Goal: Register for event/course

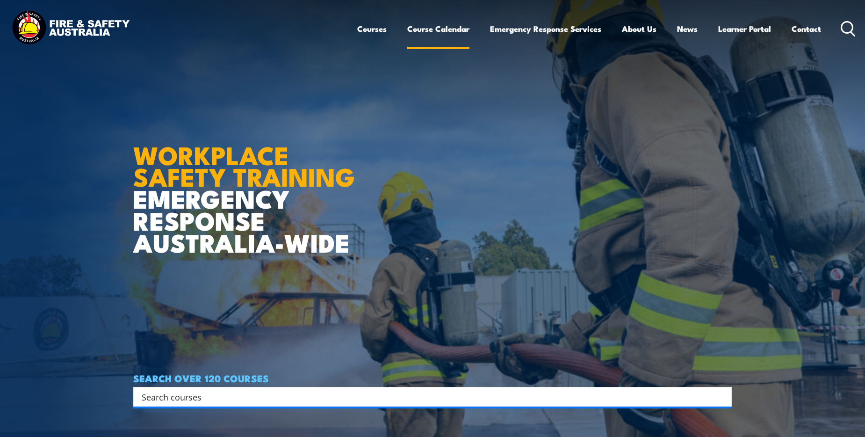
click at [324, 32] on link "Course Calendar" at bounding box center [438, 28] width 62 height 25
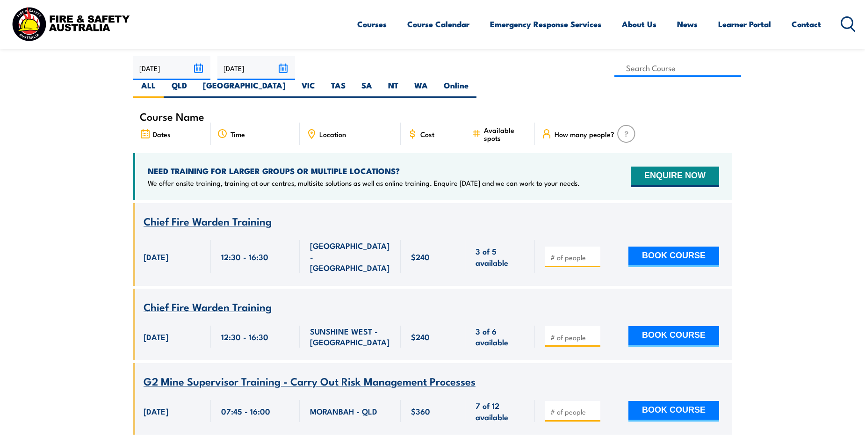
scroll to position [327, 0]
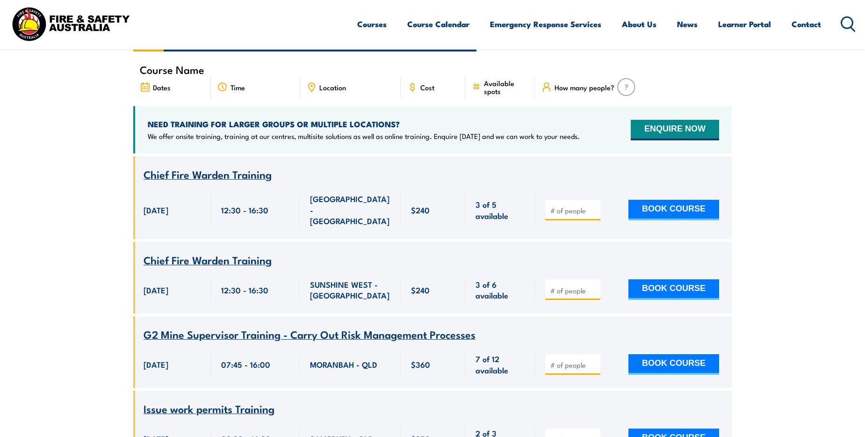
click at [575, 206] on input "number" at bounding box center [573, 210] width 47 height 9
type input "5"
type input "3"
click at [250, 166] on span "Chief Fire Warden Training" at bounding box center [208, 174] width 128 height 16
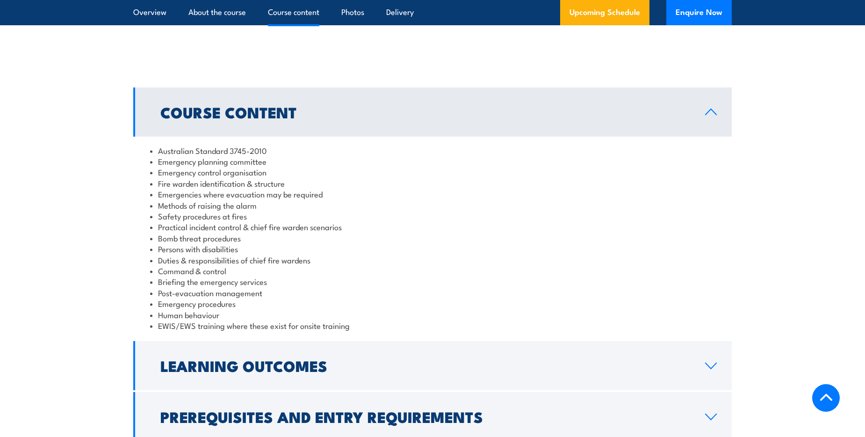
scroll to position [842, 0]
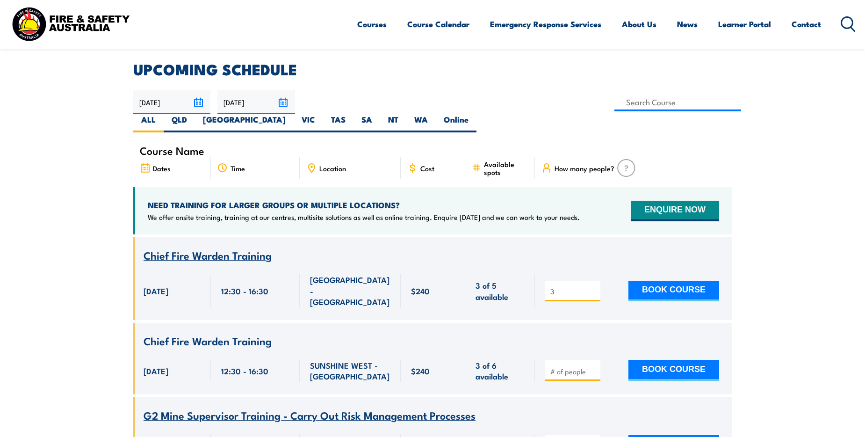
scroll to position [187, 0]
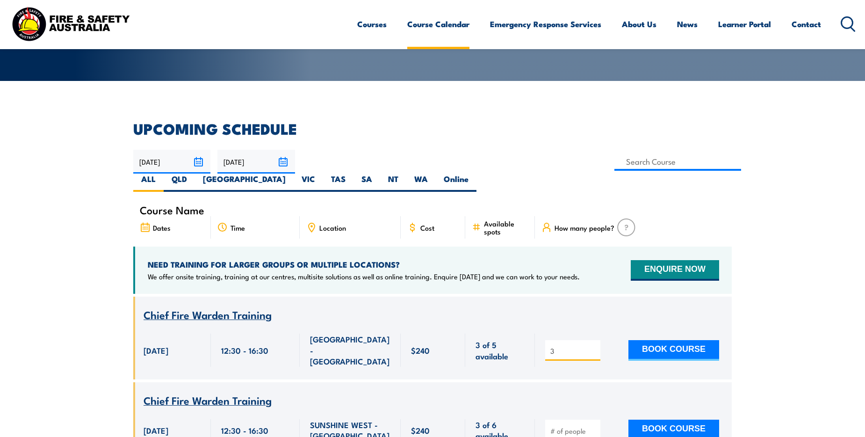
click at [433, 29] on link "Course Calendar" at bounding box center [438, 24] width 62 height 25
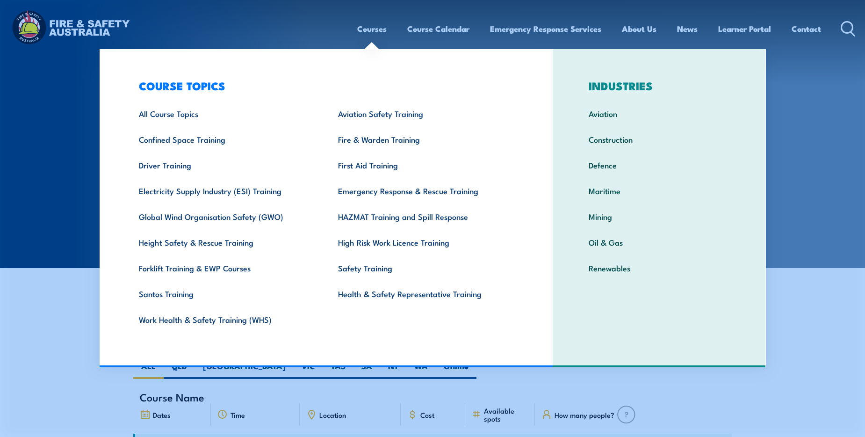
click at [364, 32] on link "Courses" at bounding box center [371, 28] width 29 height 25
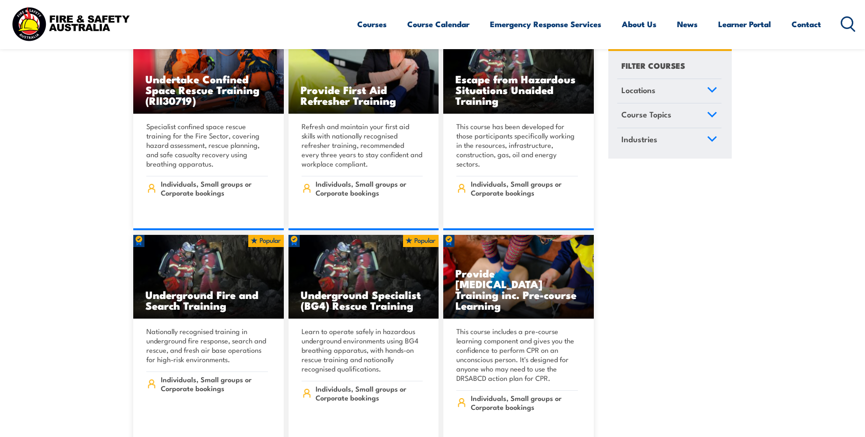
scroll to position [748, 0]
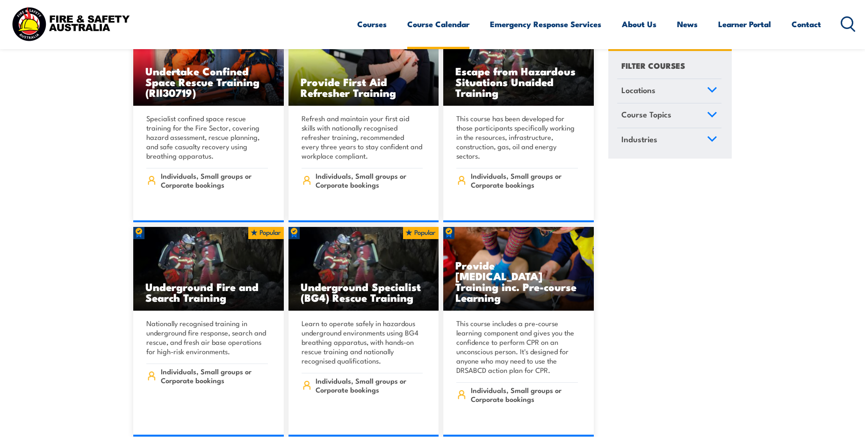
click at [451, 28] on link "Course Calendar" at bounding box center [438, 24] width 62 height 25
click at [426, 23] on link "Course Calendar" at bounding box center [438, 24] width 62 height 25
